Goal: Feedback & Contribution: Leave review/rating

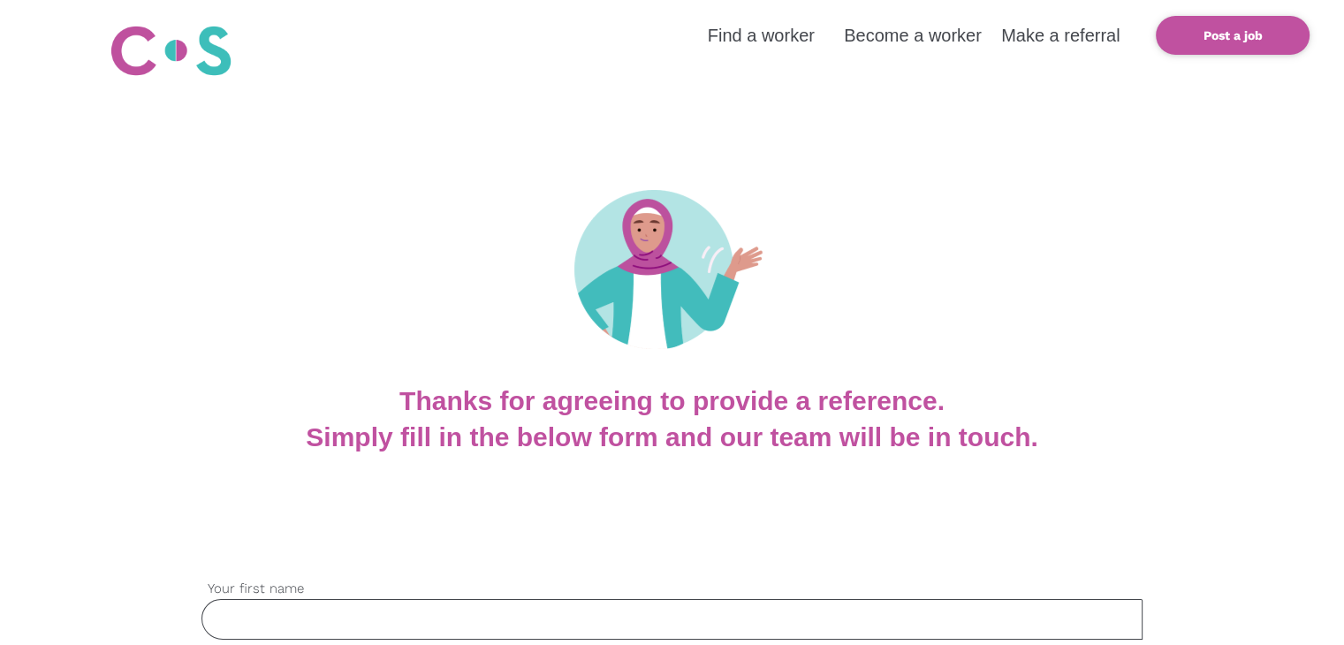
scroll to position [353, 0]
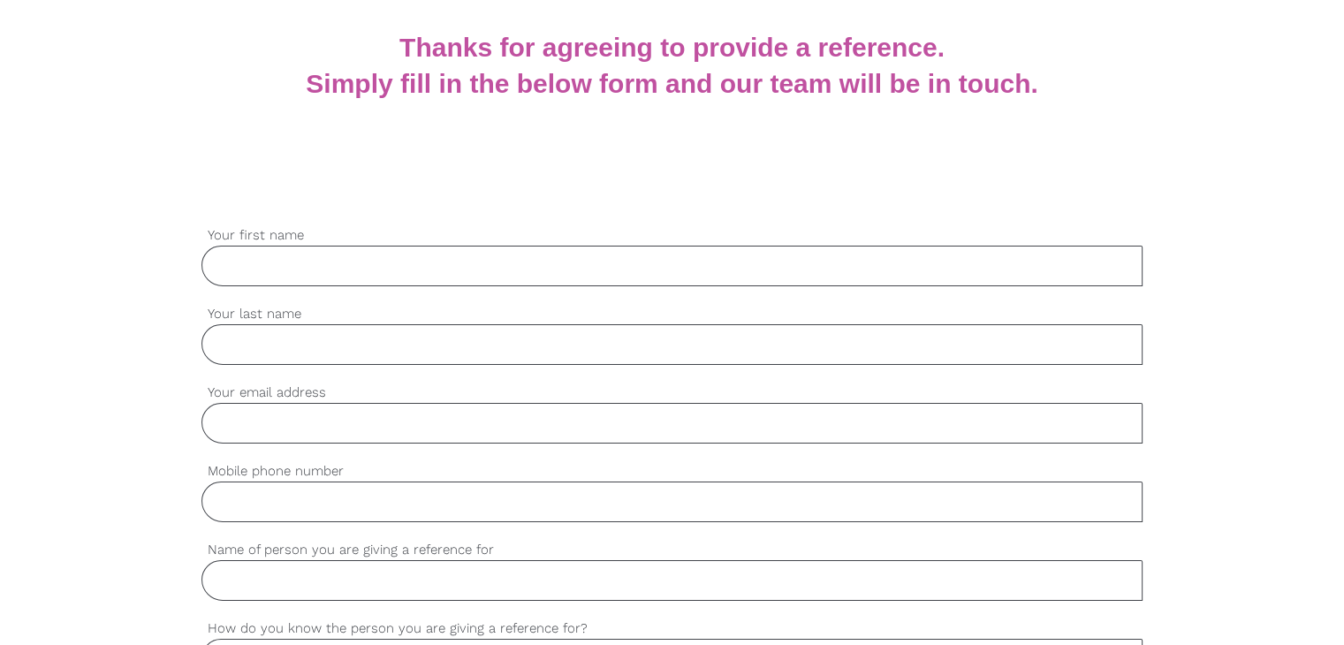
click at [321, 270] on input "Your first name" at bounding box center [671, 266] width 941 height 41
paste input "Charlee"
type input "Charlee"
click at [254, 349] on input "Your last name" at bounding box center [671, 344] width 941 height 41
paste input "Paravcini"
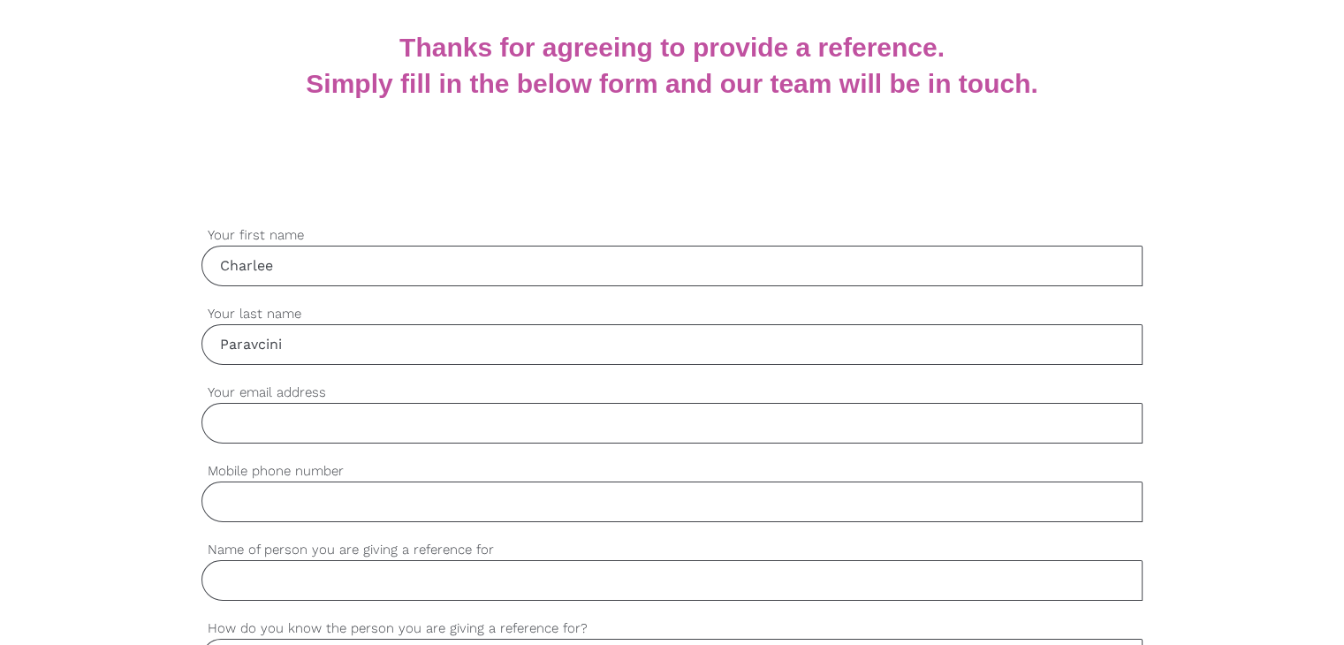
type input "Paravcini"
click at [269, 437] on input "Your email address" at bounding box center [671, 423] width 941 height 41
paste input "[EMAIL_ADDRESS][DOMAIN_NAME]"
type input "[EMAIL_ADDRESS][DOMAIN_NAME]"
click at [310, 506] on input "Mobile phone number" at bounding box center [671, 502] width 941 height 41
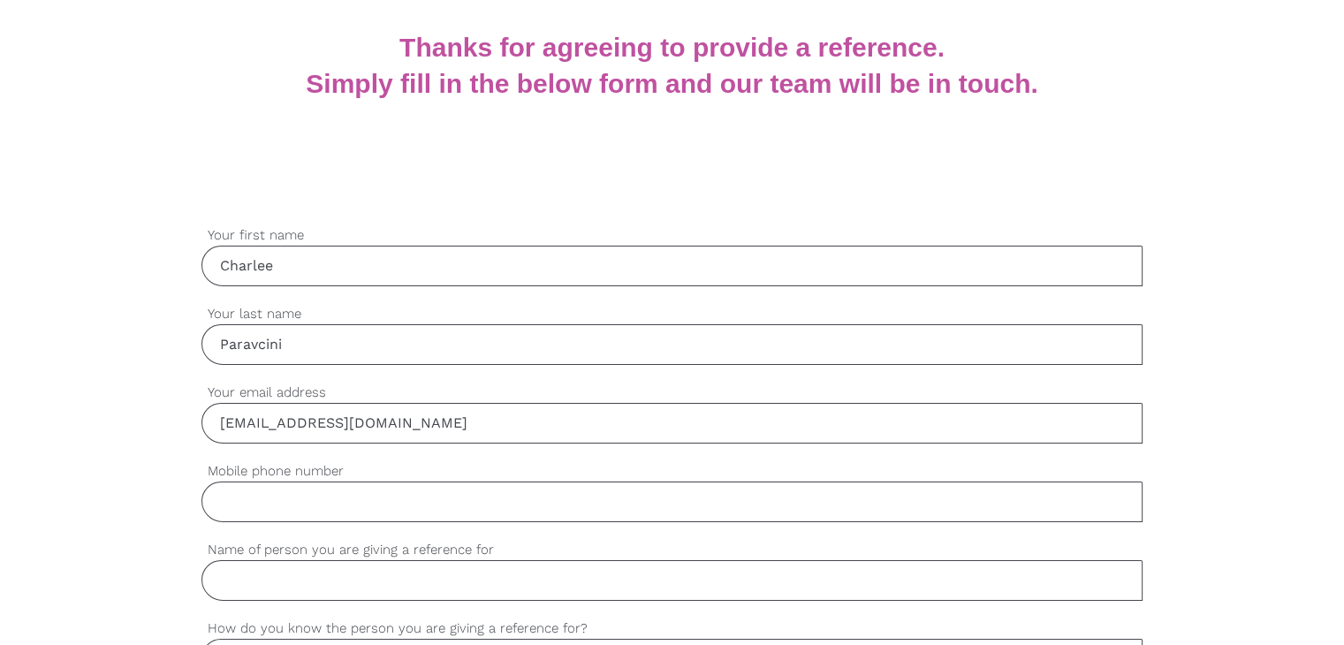
paste input "0402003347"
type input "0402003347"
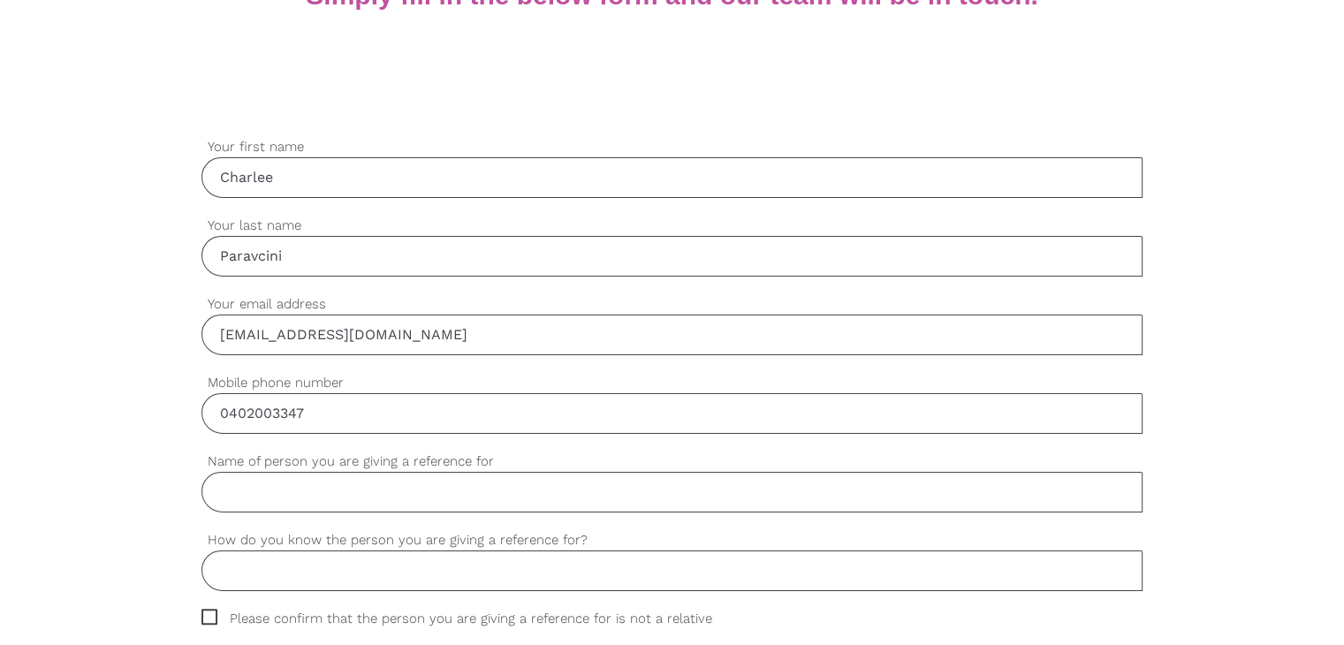
click at [312, 488] on input "Name of person you are giving a reference for" at bounding box center [671, 492] width 941 height 41
paste input "Sarah Plumridge"
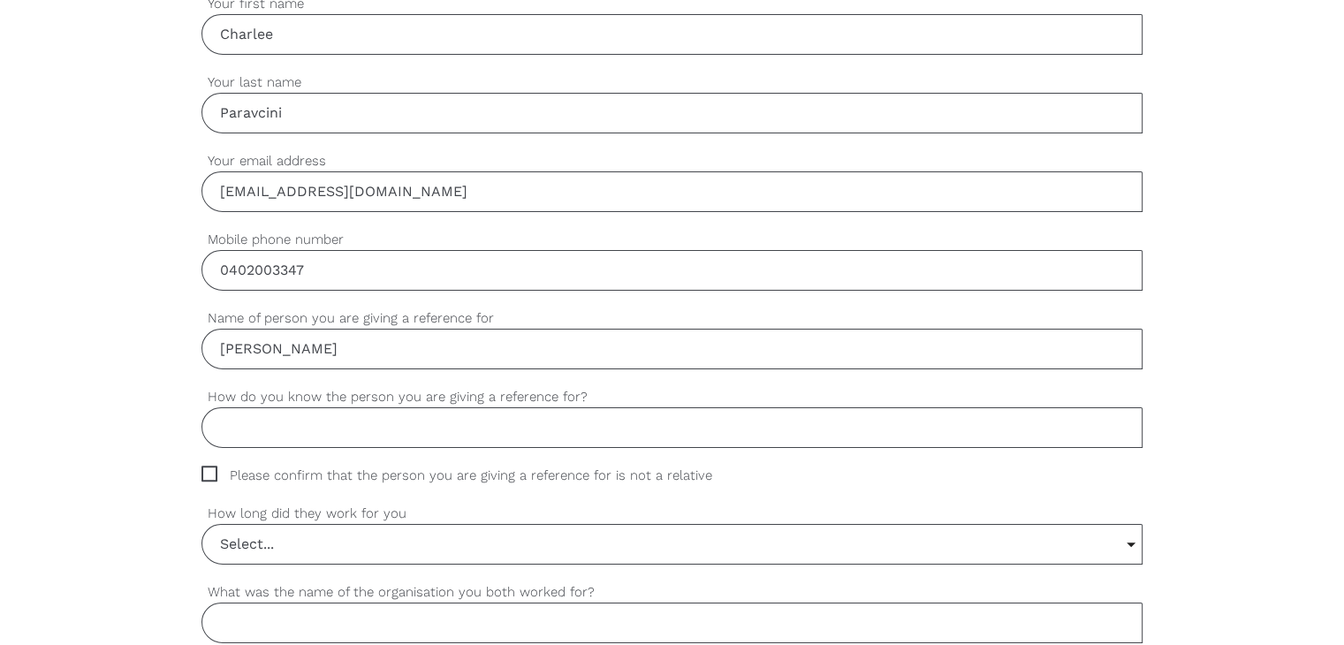
scroll to position [619, 0]
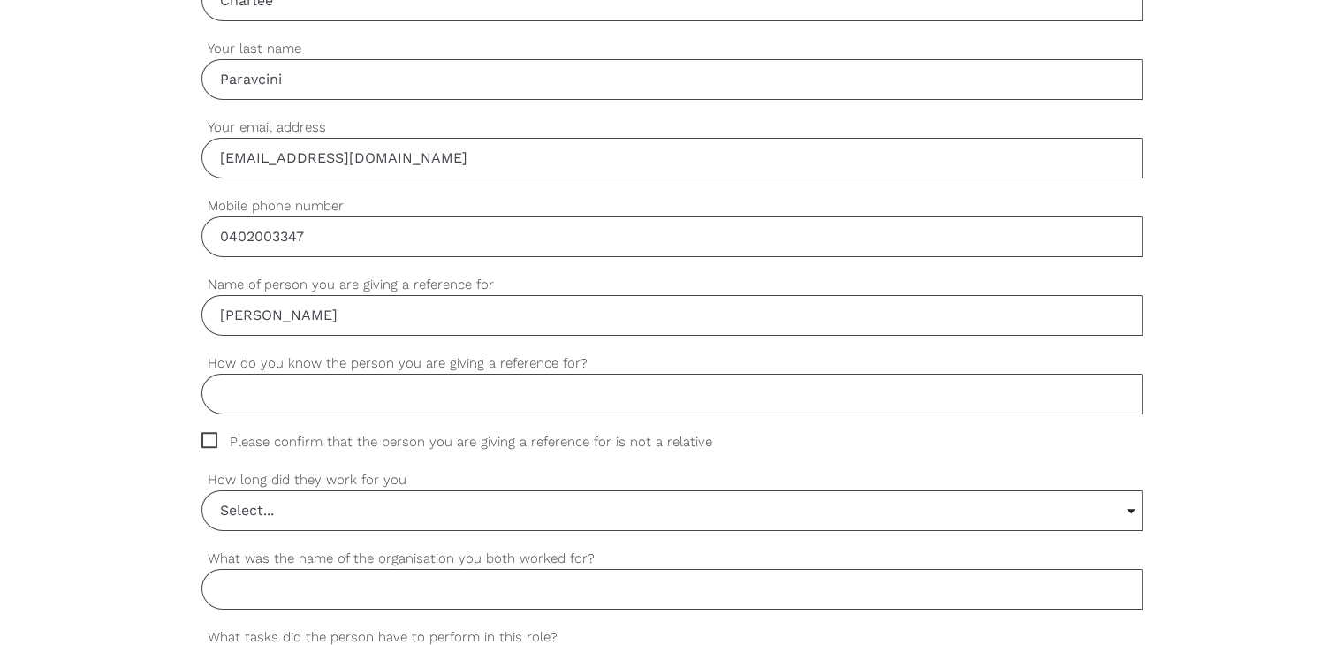
type input "Sarah Plumridge"
click at [349, 395] on input "How do you know the person you are giving a reference for?" at bounding box center [671, 394] width 941 height 41
paste input "work together"
type input "work together"
click at [210, 445] on span "Please confirm that the person you are giving a reference for is not a relative" at bounding box center [473, 442] width 544 height 20
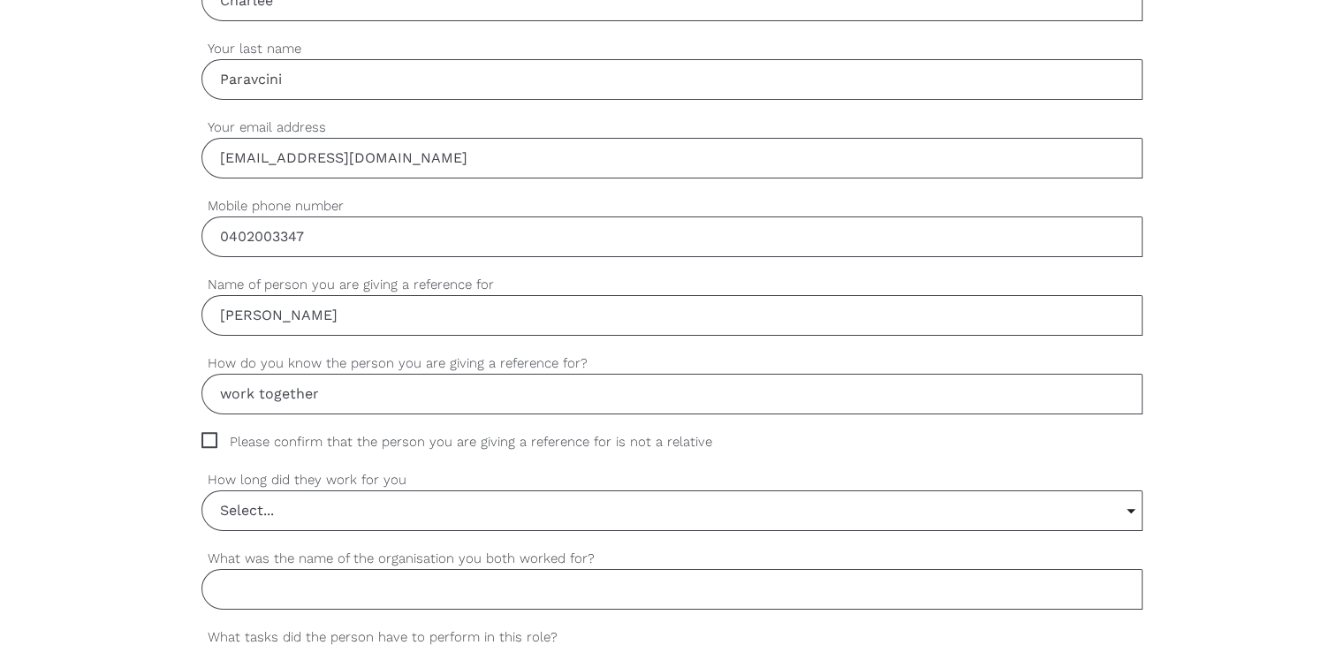
click at [210, 444] on input "Please confirm that the person you are giving a reference for is not a relative" at bounding box center [206, 437] width 11 height 11
checkbox input "true"
drag, startPoint x: 302, startPoint y: 511, endPoint x: 329, endPoint y: 446, distance: 69.7
click at [302, 513] on input "Select..." at bounding box center [671, 510] width 939 height 39
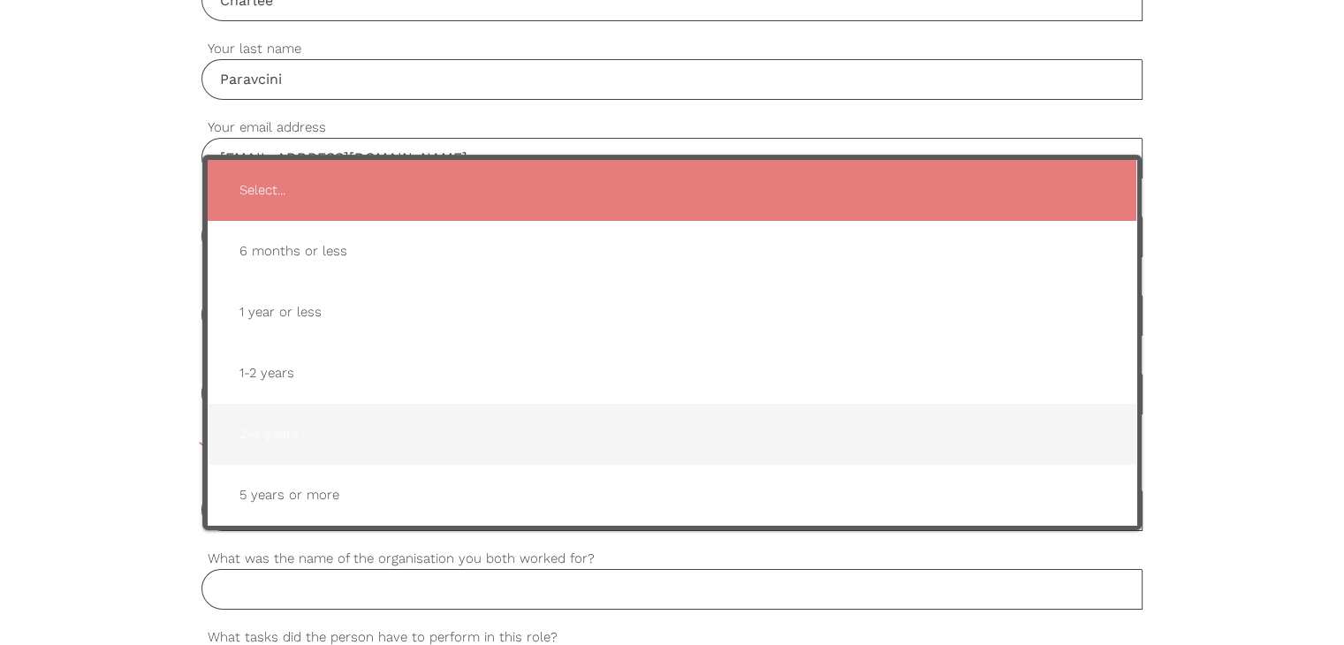
click at [300, 429] on span "2-4 years" at bounding box center [671, 434] width 893 height 43
type input "2-4 years"
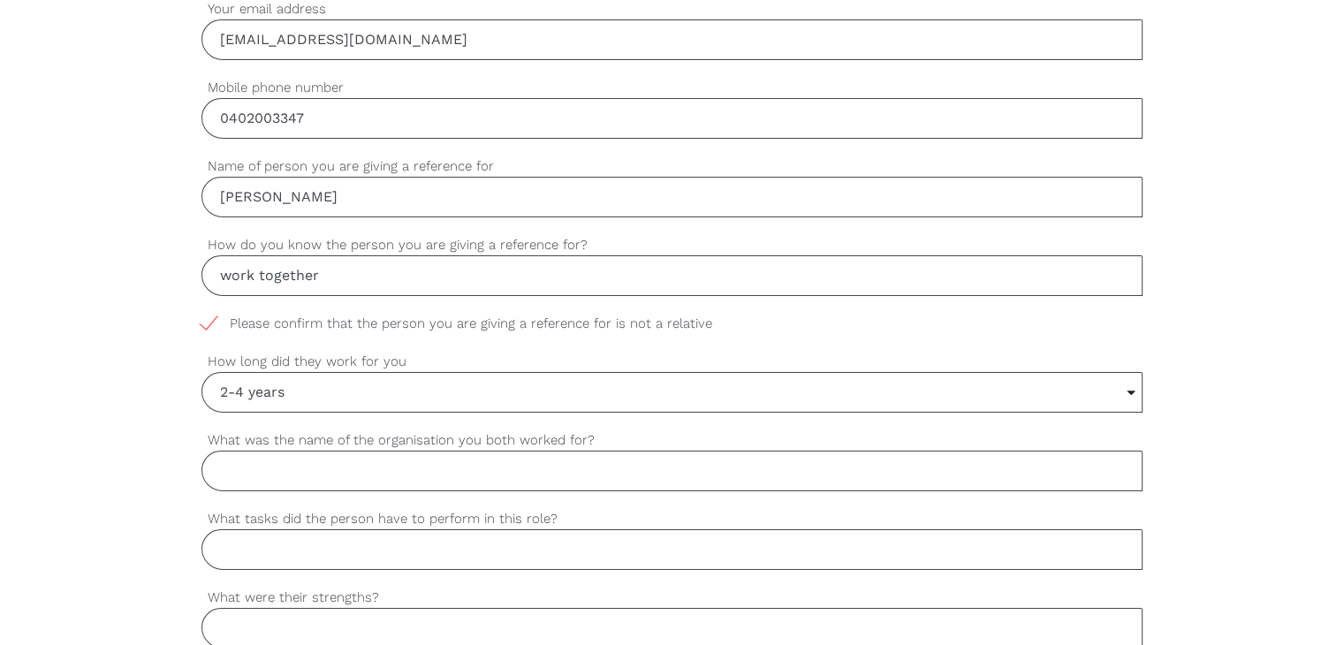
scroll to position [795, 0]
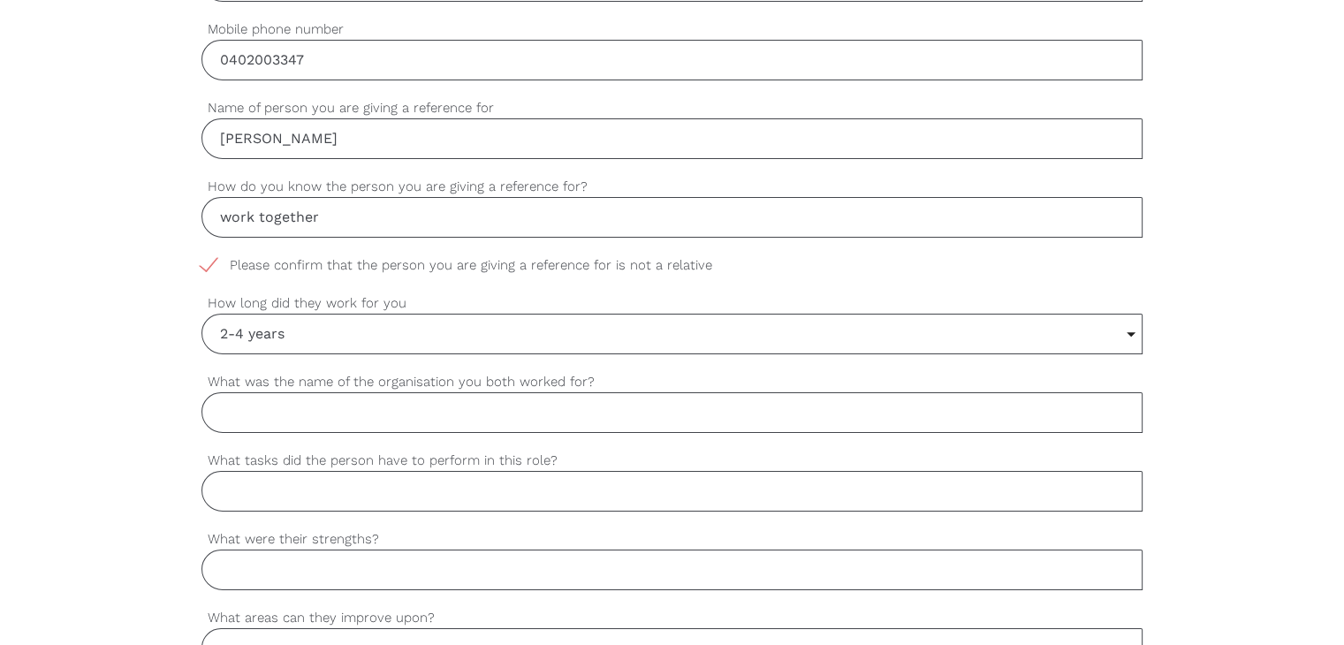
click at [366, 413] on input "What was the name of the organisation you both worked for?" at bounding box center [671, 412] width 941 height 41
paste input "Magic garden childcare"
type input "Magic garden childcare"
click at [295, 496] on input "What tasks did the person have to perform in this role?" at bounding box center [671, 491] width 941 height 41
paste input "Helping with daily activities, ensuring children are safe and secure, programmi…"
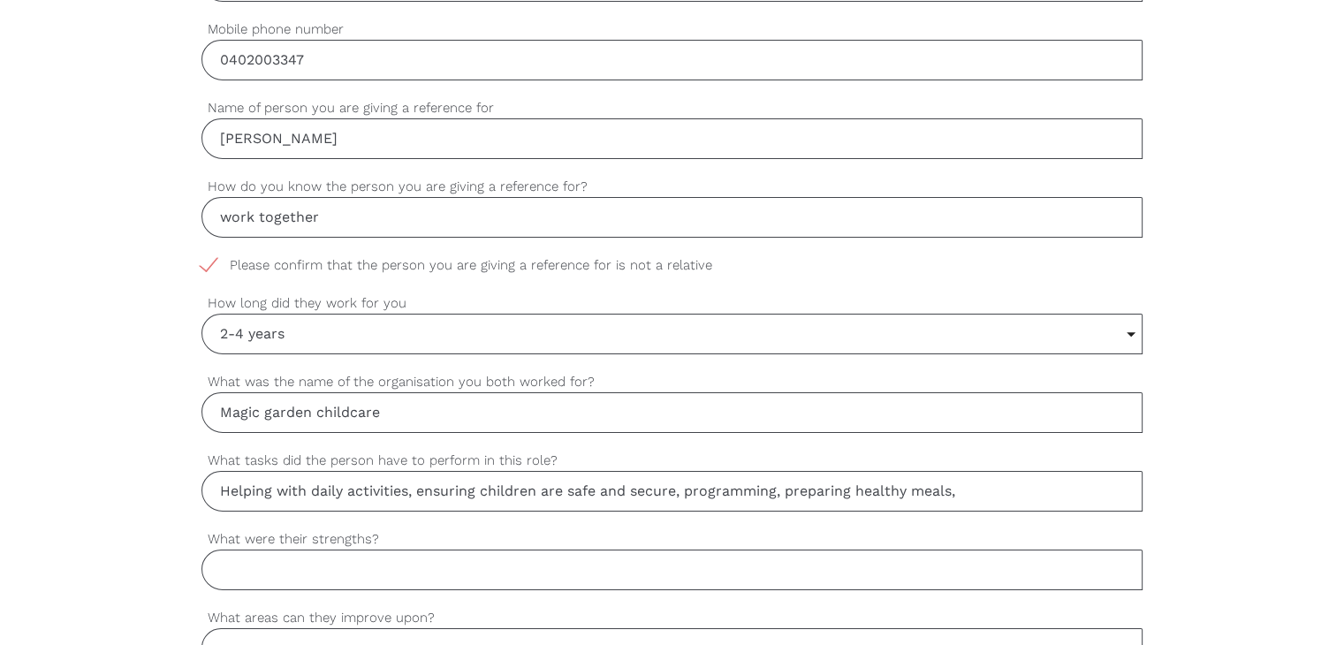
type input "Helping with daily activities, ensuring children are safe and secure, programmi…"
click at [291, 571] on input "What were their strengths?" at bounding box center [671, 570] width 941 height 41
click at [251, 577] on input "What were their strengths?" at bounding box center [671, 570] width 941 height 41
paste input "calm, patient, willing to learn new things, can work in fast paced environment,…"
drag, startPoint x: 404, startPoint y: 572, endPoint x: 102, endPoint y: 614, distance: 305.2
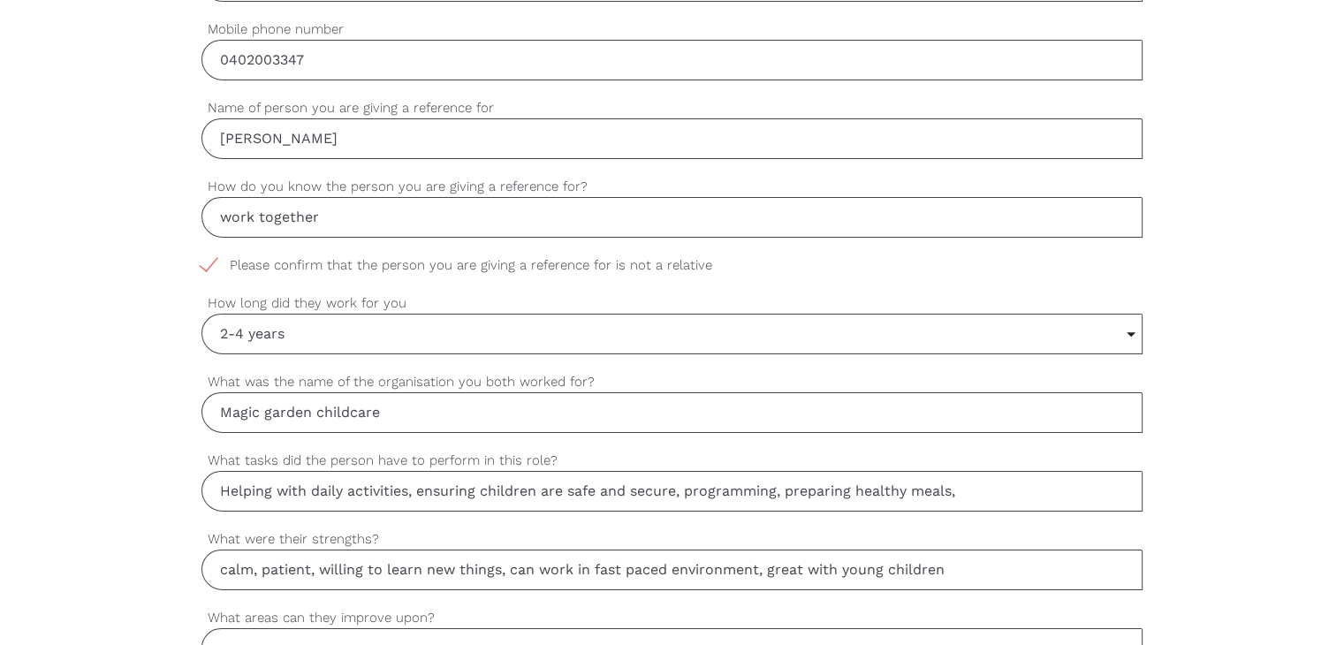
click at [102, 614] on div "settings Charlee Your first name settings Paravcini Your last name settings cha…" at bounding box center [672, 578] width 1344 height 1660
type input "calm, patient, willing to learn new things, can work in fast paced environment,…"
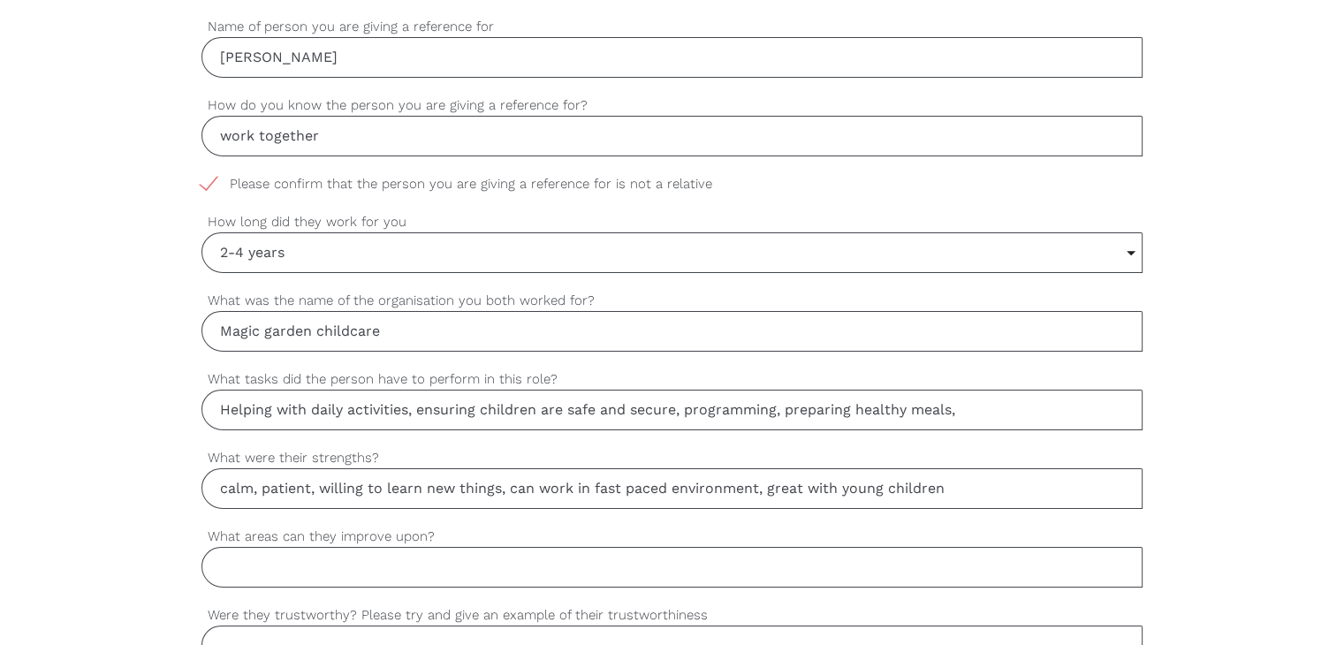
scroll to position [972, 0]
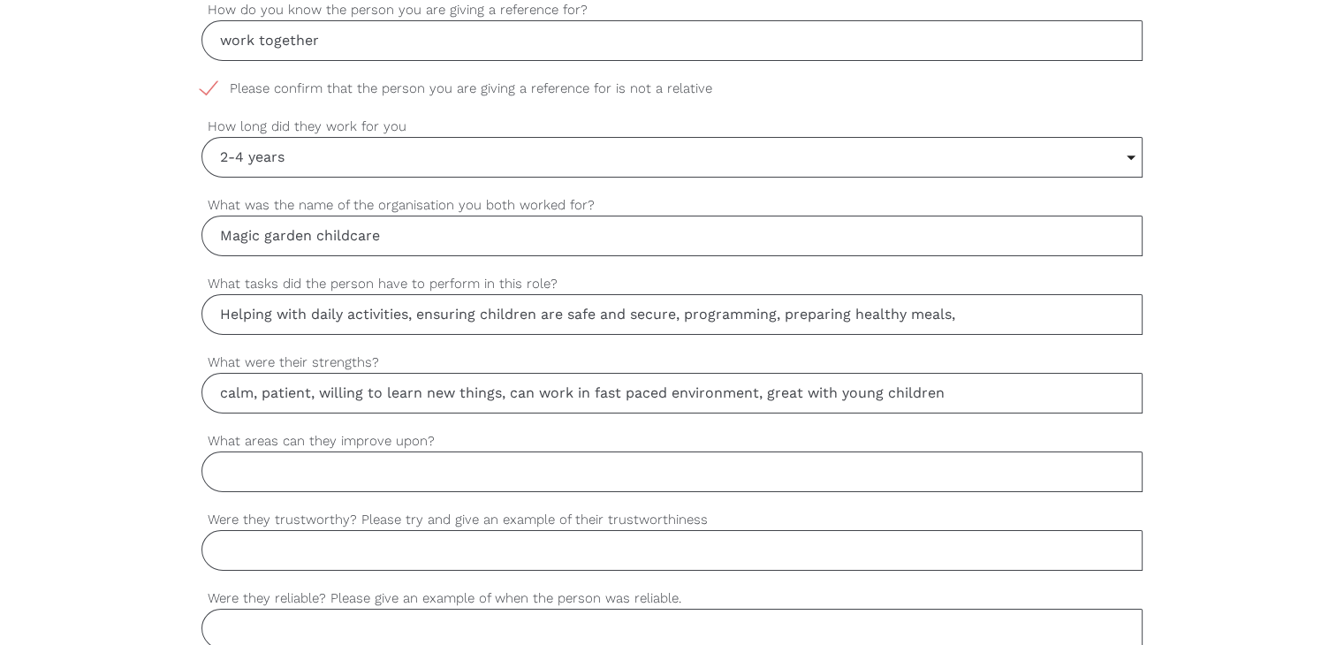
click at [333, 458] on input "What areas can they improve upon?" at bounding box center [671, 472] width 941 height 41
paste input "I don’t think any"
type input "I don’t think any"
click at [289, 544] on input "Were they trustworthy? Please try and give an example of their trustworthiness" at bounding box center [671, 550] width 941 height 41
paste input "Sarah has always been trust worthy one example would be we have to keep all chi…"
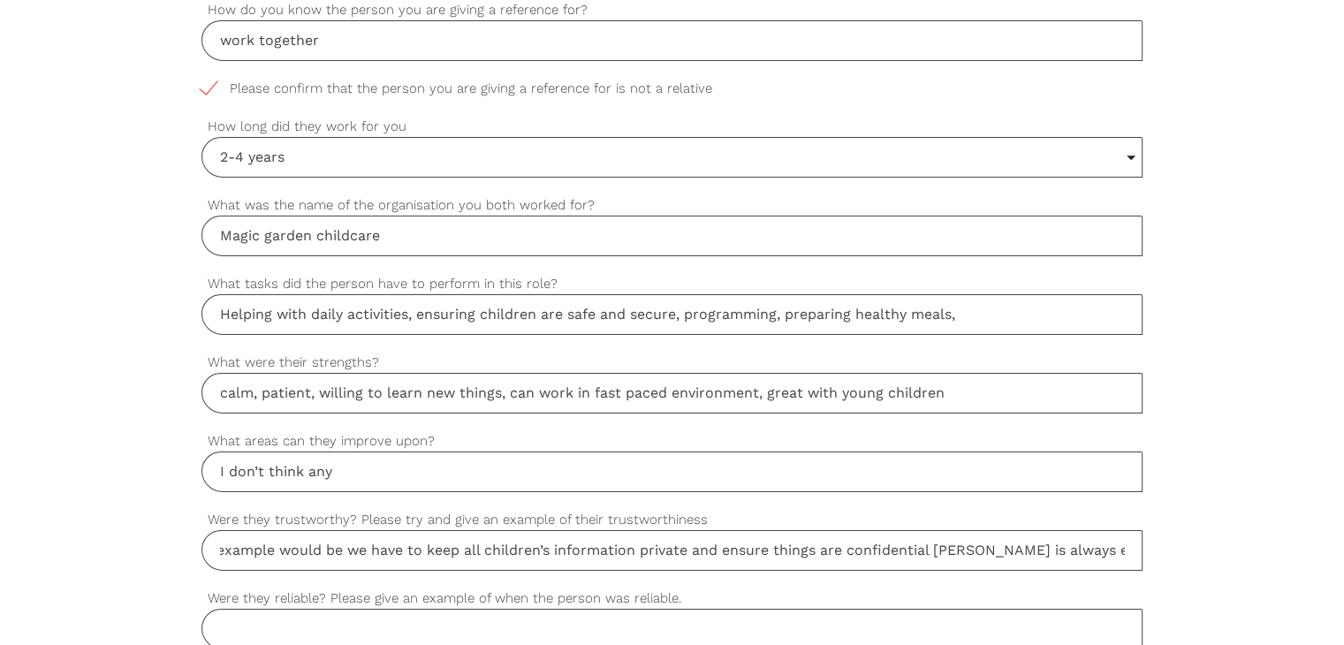
scroll to position [0, 665]
drag, startPoint x: 289, startPoint y: 549, endPoint x: 1149, endPoint y: 596, distance: 861.1
click at [1149, 596] on div "settings Charlee Your first name settings Paravcini Your last name settings cha…" at bounding box center [672, 401] width 1344 height 1660
type input "Sarah has always been trust worthy one example would be we have to keep all chi…"
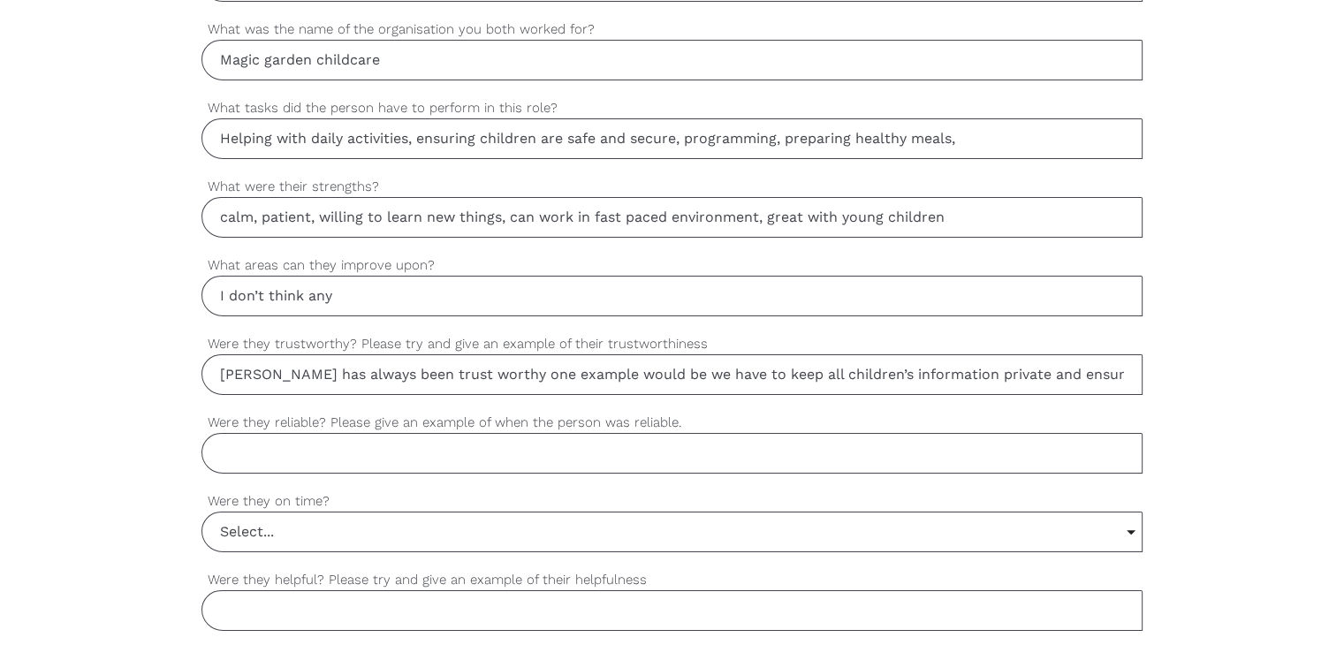
scroll to position [1149, 0]
click at [295, 447] on input "Were they reliable? Please give an example of when the person was reliable." at bounding box center [671, 452] width 941 height 41
paste input "yes always happy to cover shifts or lunch breaks. I don’t think she’s ever had …"
drag, startPoint x: 233, startPoint y: 445, endPoint x: 1202, endPoint y: 439, distance: 968.6
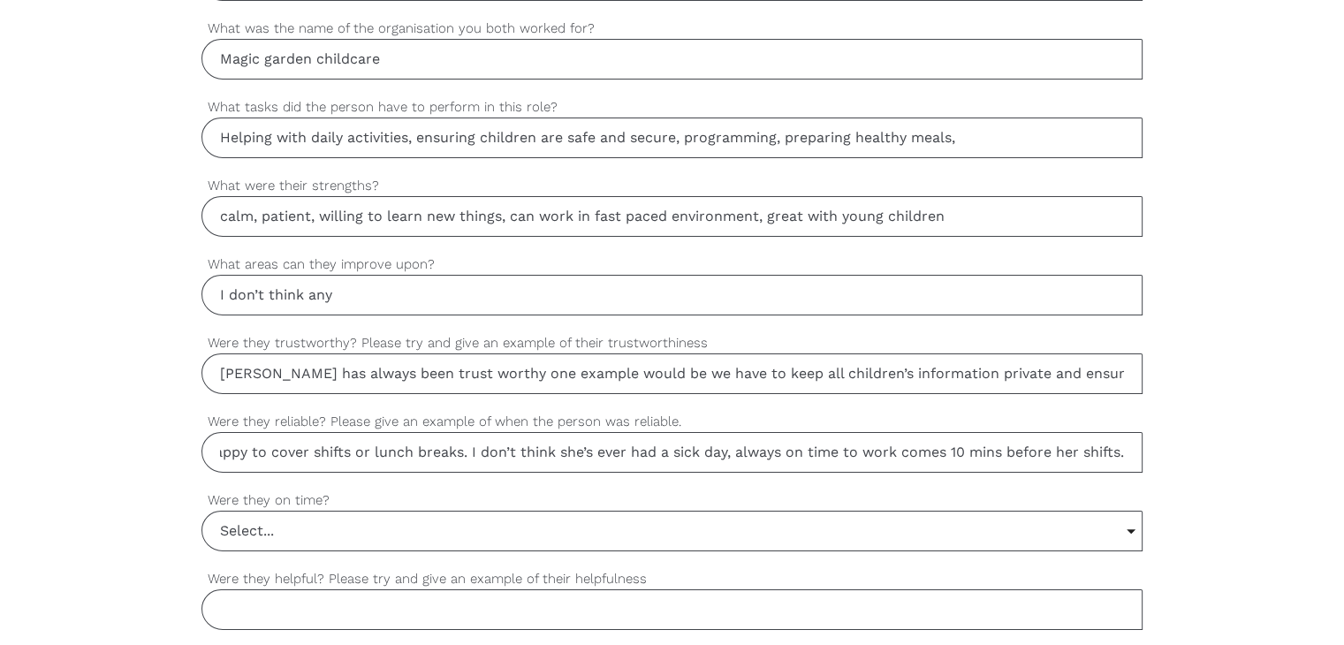
click at [1202, 439] on div "settings Charlee Your first name settings Paravcini Your last name settings cha…" at bounding box center [672, 225] width 1344 height 1660
type input "yes always happy to cover shifts or lunch breaks. I don’t think she’s ever had …"
click at [282, 520] on input "Select..." at bounding box center [671, 531] width 939 height 39
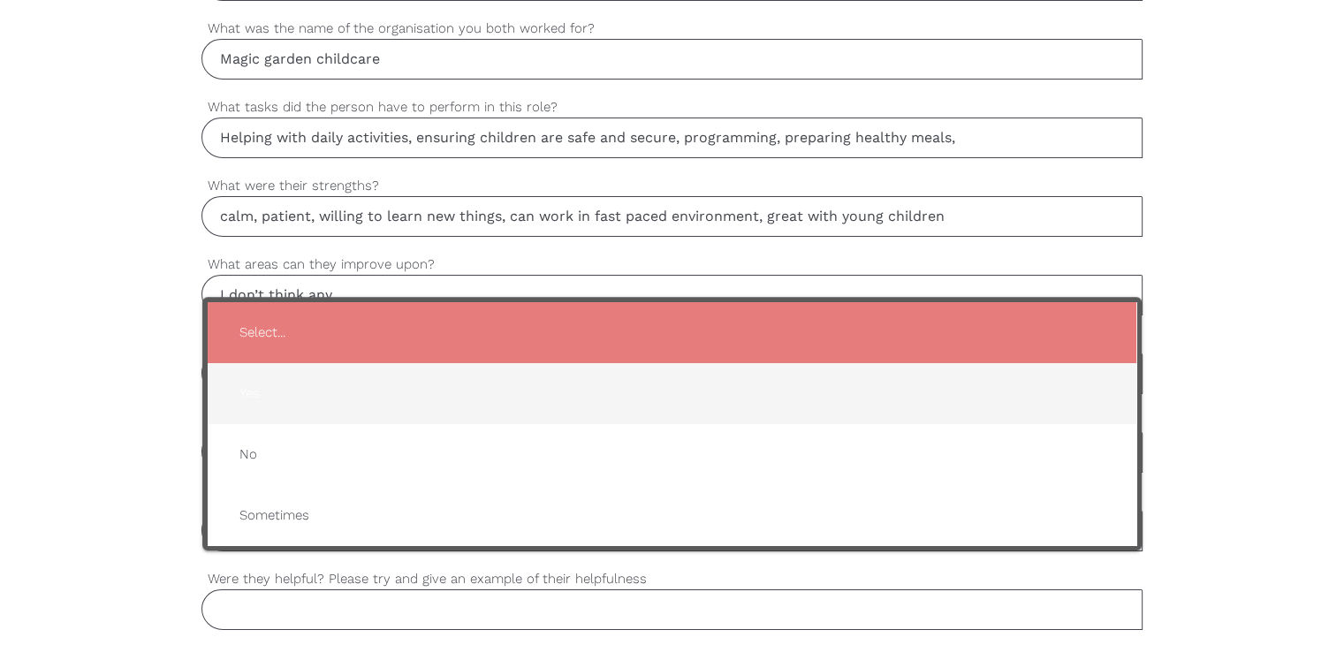
click at [235, 383] on span "Yes" at bounding box center [671, 393] width 893 height 43
type input "Yes"
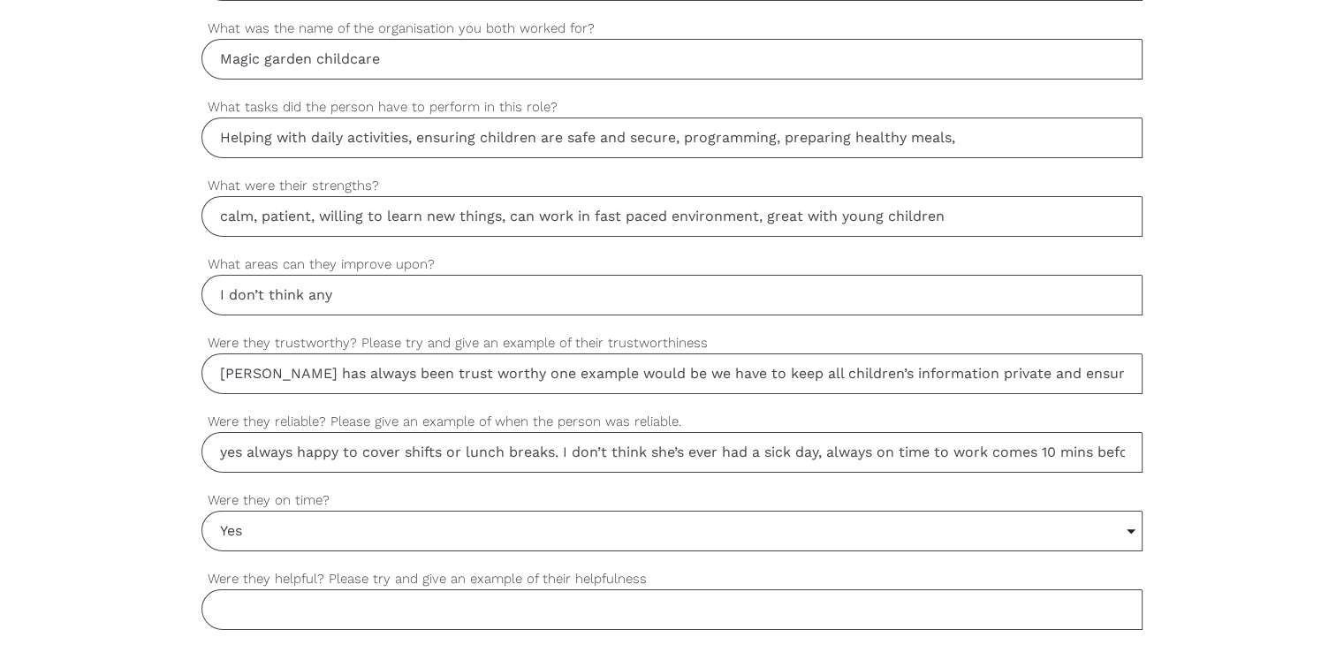
scroll to position [1237, 0]
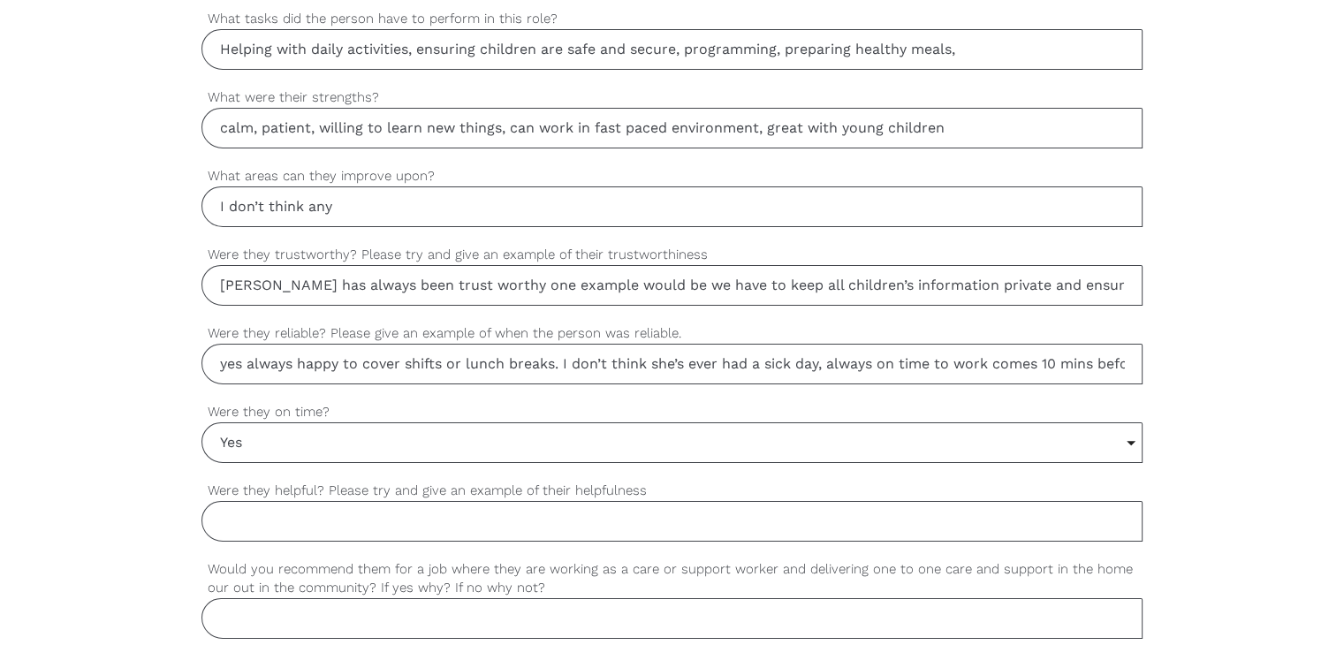
click at [276, 521] on input "Were they helpful? Please try and give an example of their helpfulness" at bounding box center [671, 521] width 941 height 41
paste input "we work in the same room togheter and she is always offering a helping hand! Ta…"
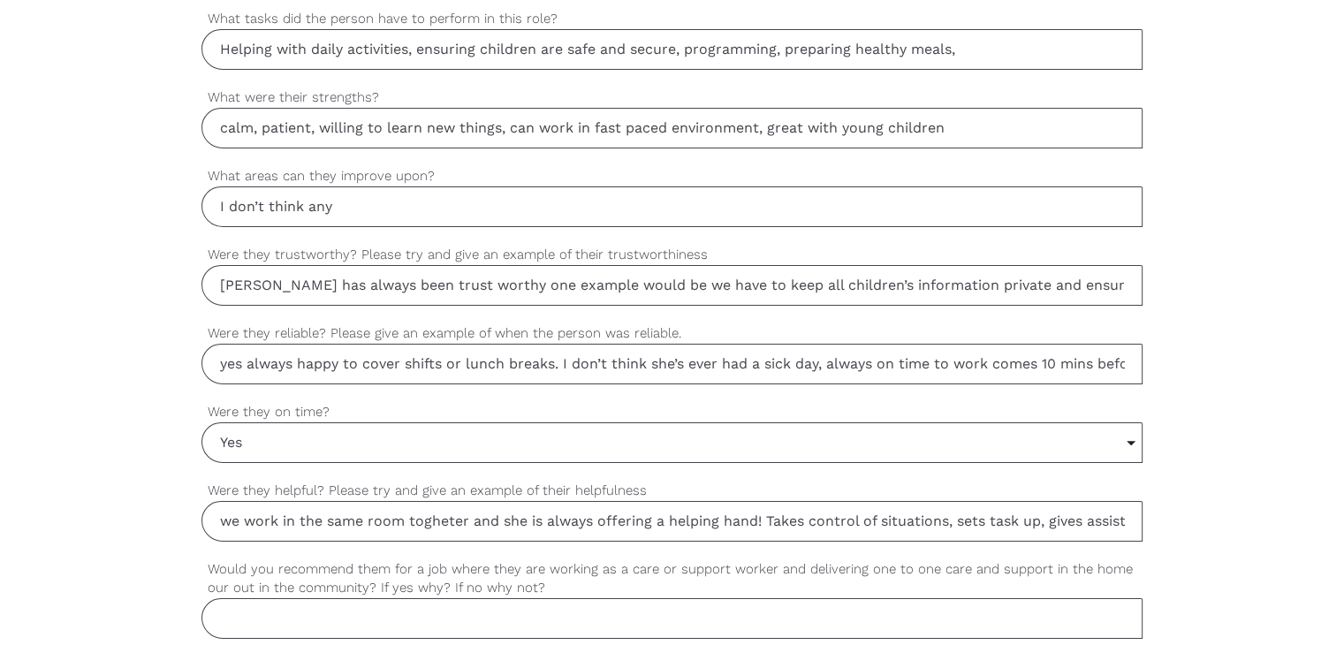
scroll to position [0, 948]
drag, startPoint x: 82, startPoint y: 535, endPoint x: 1356, endPoint y: 574, distance: 1274.9
click at [1343, 574] on html "Find a worker Become a worker Make a referral settings Post a job Thanks for ag…" at bounding box center [672, 31] width 1344 height 2537
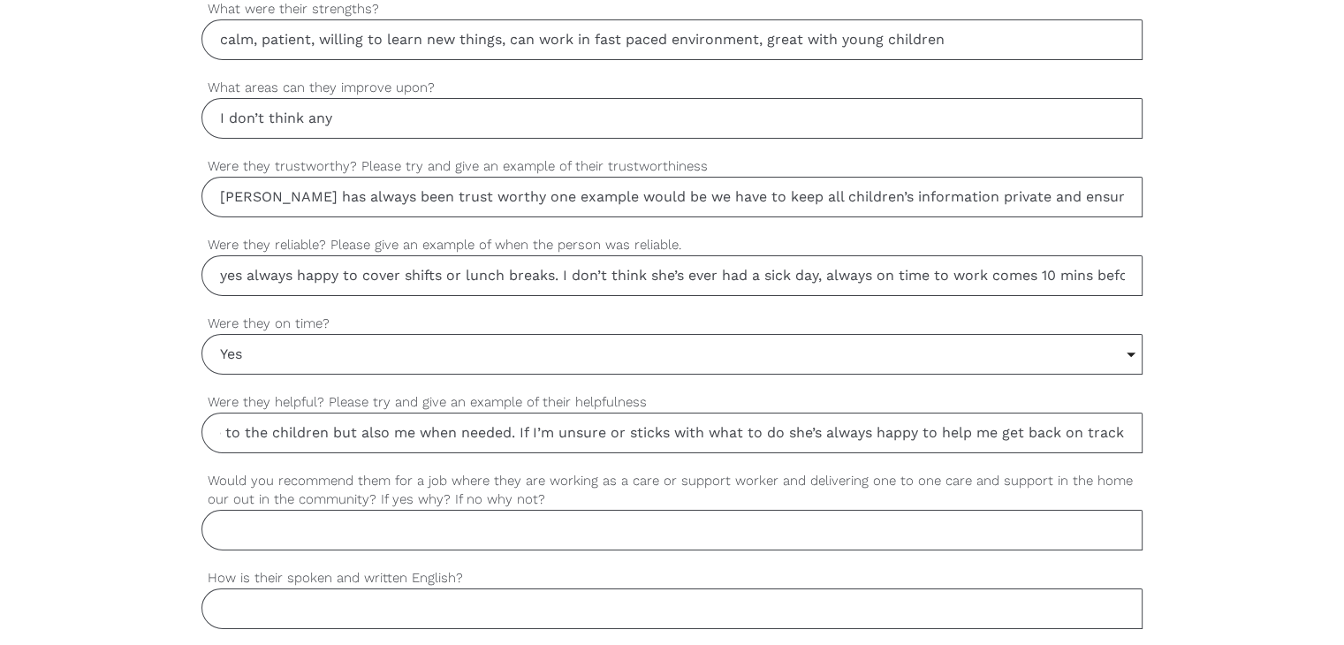
type input "we work in the same room togheter and she is always offering a helping hand! Ta…"
click at [356, 528] on input "Would you recommend them for a job where they are working as a care or support …" at bounding box center [671, 530] width 941 height 41
paste input "yes I think she’s perfect for this role. The care she gives to the children in …"
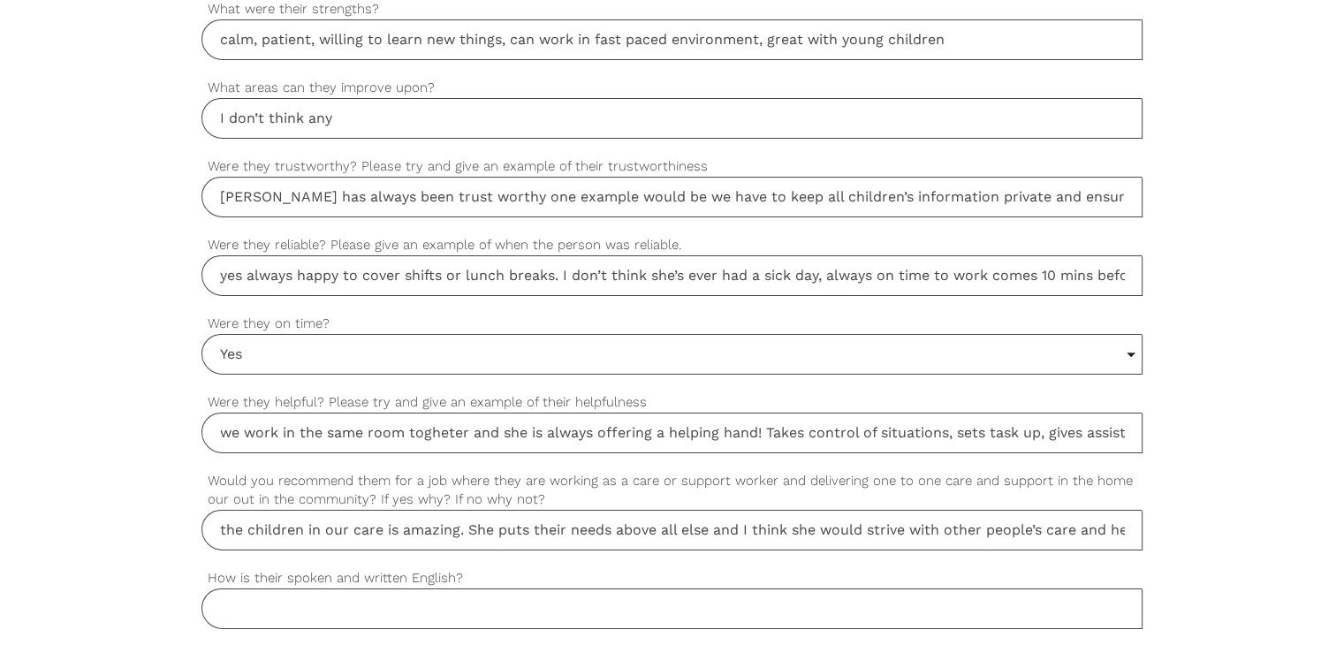
scroll to position [0, 496]
drag, startPoint x: 332, startPoint y: 537, endPoint x: 1263, endPoint y: 605, distance: 933.0
click at [1263, 605] on div "settings Charlee Your first name settings Paravcini Your last name settings cha…" at bounding box center [672, 48] width 1344 height 1660
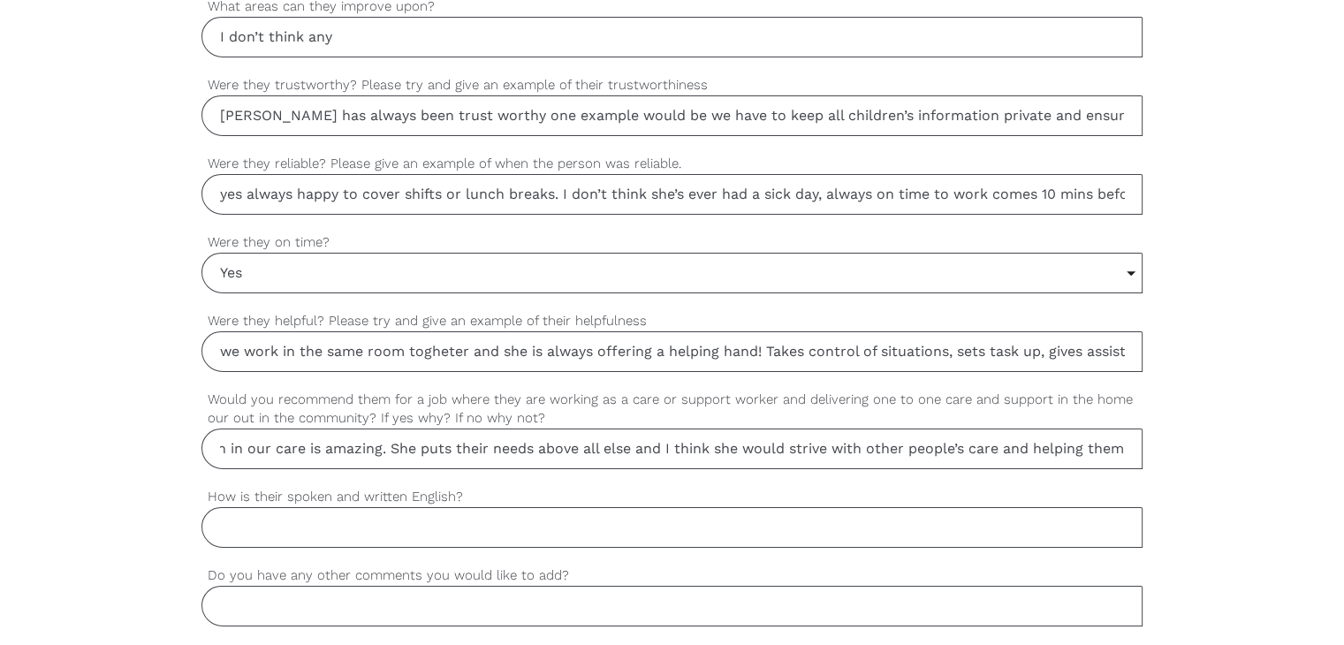
scroll to position [1502, 0]
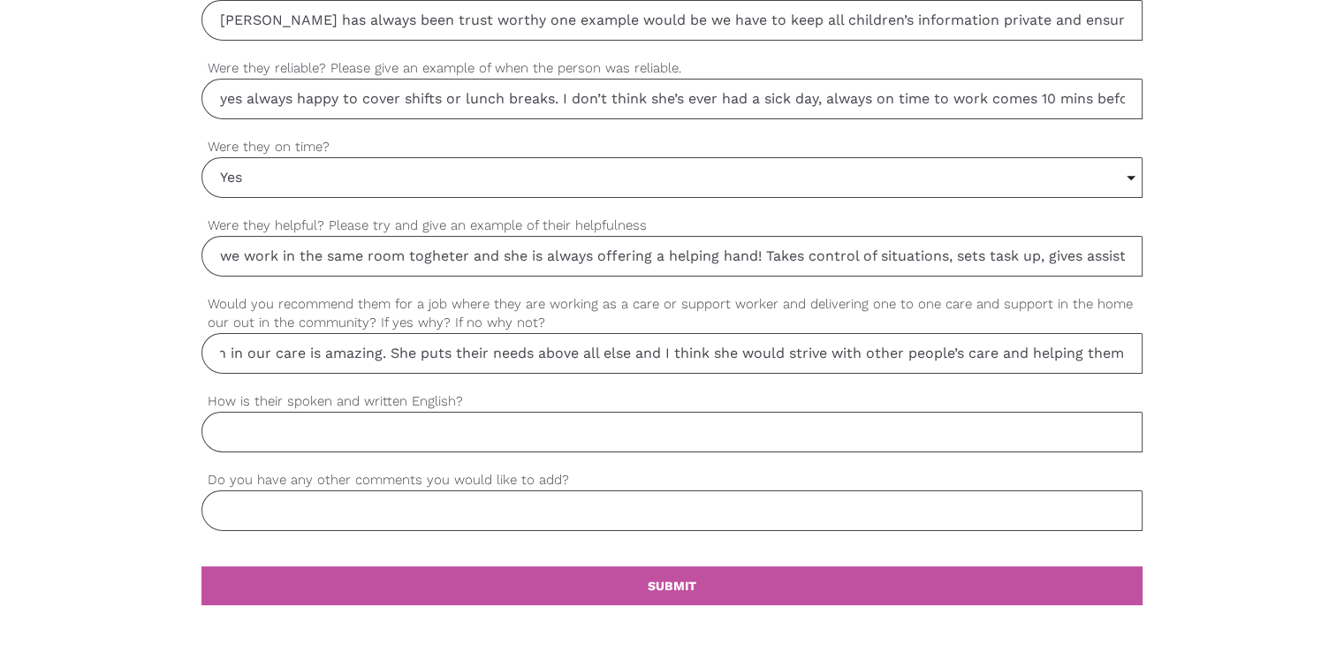
type input "yes I think she’s perfect for this role. The care she gives to the children in …"
click at [292, 421] on input "How is their spoken and written English?" at bounding box center [671, 432] width 941 height 41
paste input "Great"
type input "Great"
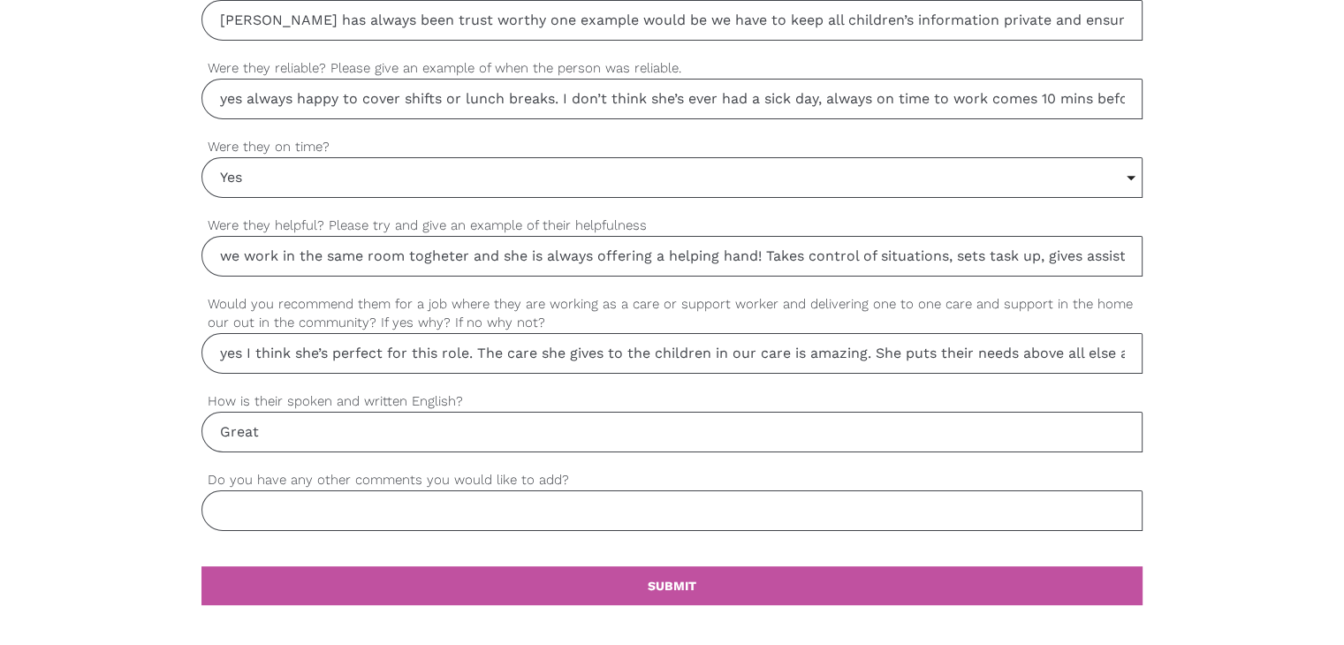
click at [316, 517] on input "Do you have any other comments you would like to add?" at bounding box center [671, 510] width 941 height 41
paste input "Hire her she’s the best 😀"
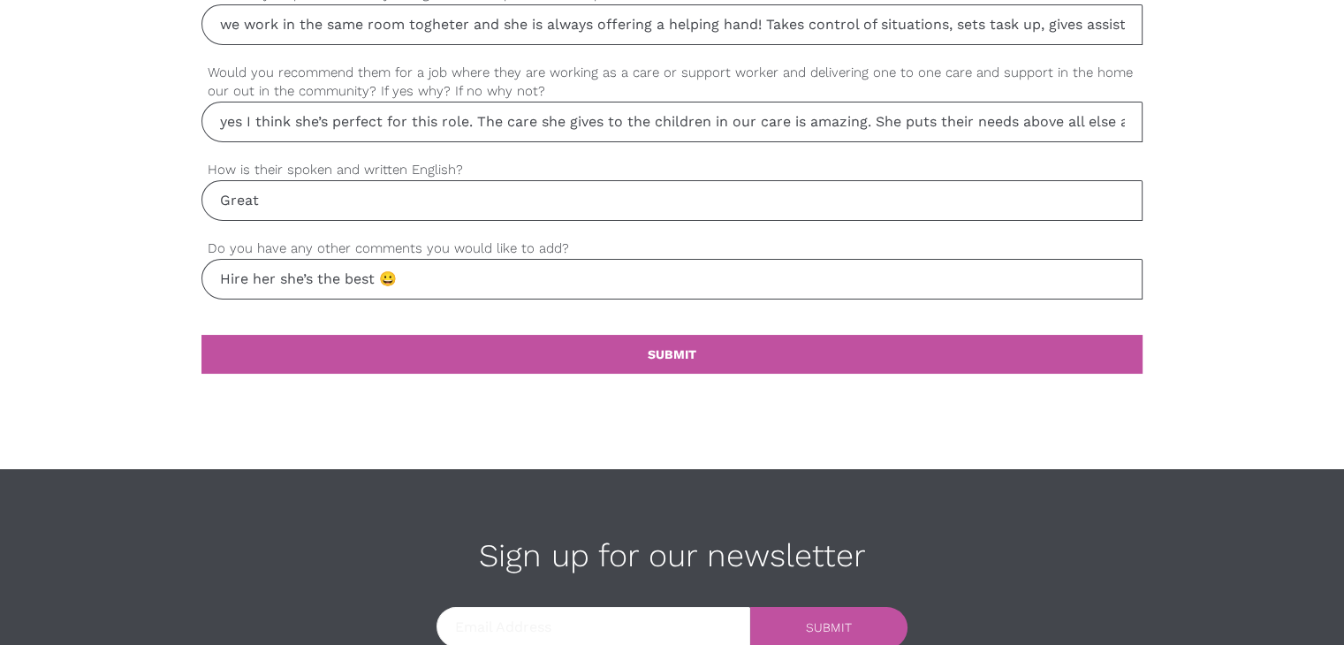
scroll to position [1856, 0]
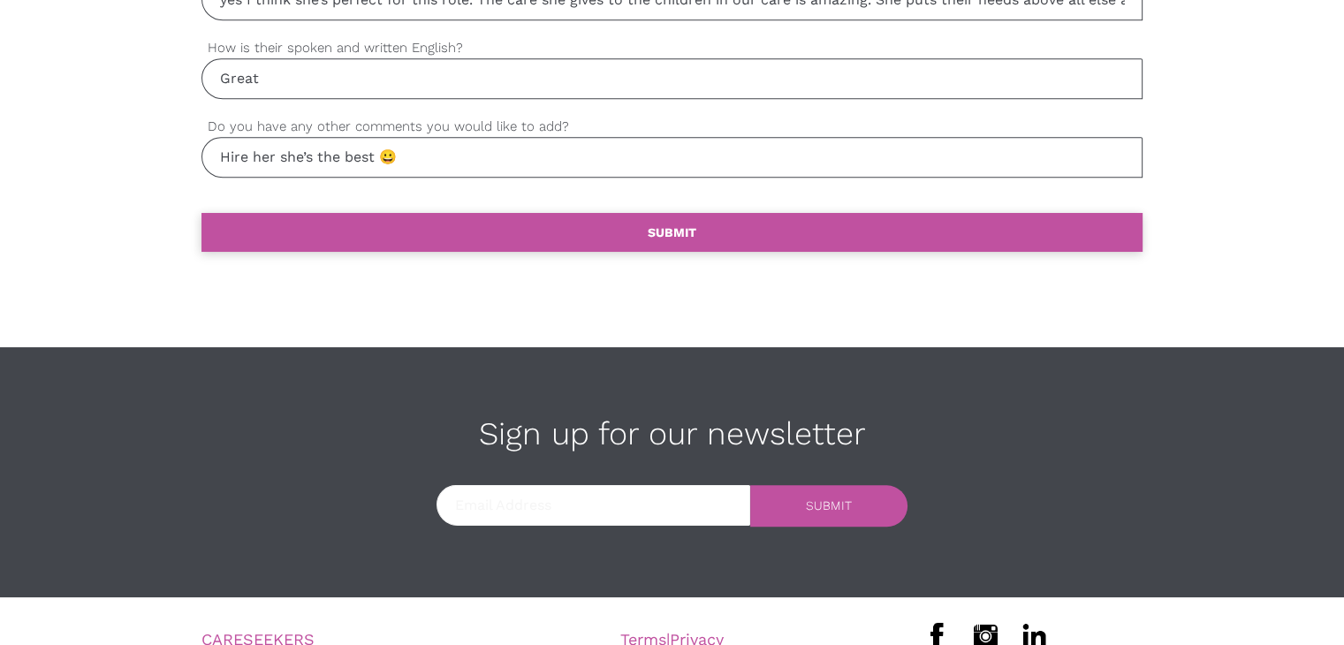
type input "Hire her she’s the best 😀"
click at [581, 232] on link "settings SUBMIT" at bounding box center [671, 232] width 941 height 39
